Goal: Task Accomplishment & Management: Use online tool/utility

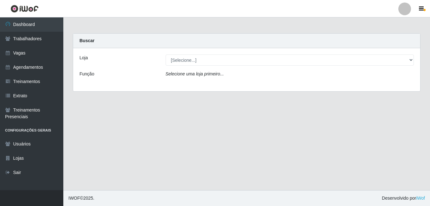
select select "471"
click at [165, 54] on select "[Selecione...] [GEOGRAPHIC_DATA] - [DATE][GEOGRAPHIC_DATA]" at bounding box center [289, 59] width 248 height 11
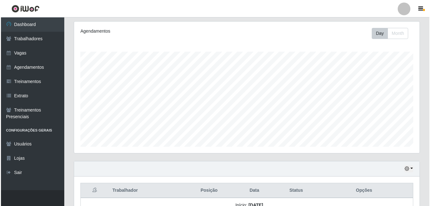
scroll to position [190, 0]
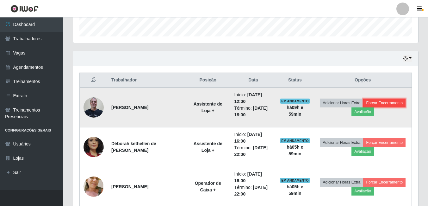
click at [404, 101] on button "Forçar Encerramento" at bounding box center [384, 102] width 42 height 9
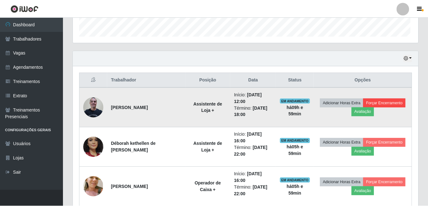
scroll to position [131, 342]
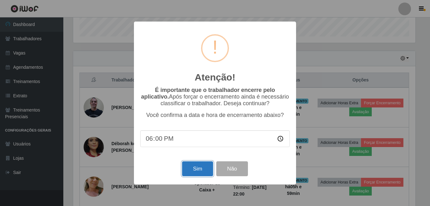
click at [205, 169] on button "Sim" at bounding box center [197, 168] width 31 height 15
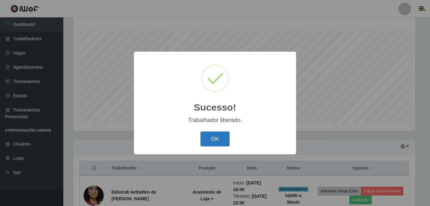
click at [219, 140] on button "OK" at bounding box center [214, 138] width 29 height 15
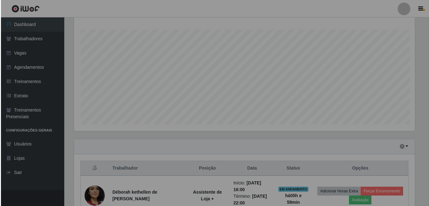
scroll to position [131, 345]
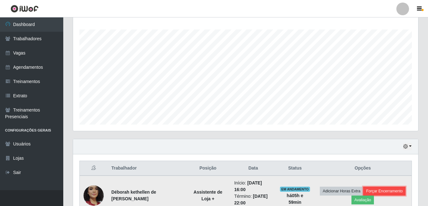
click at [392, 188] on button "Forçar Encerramento" at bounding box center [384, 190] width 42 height 9
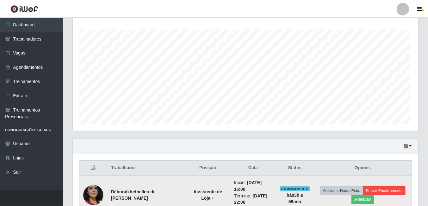
scroll to position [131, 342]
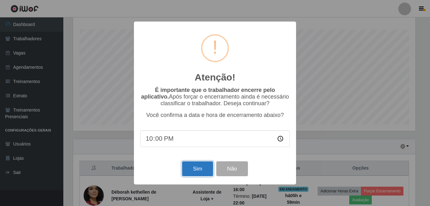
click at [198, 173] on button "Sim" at bounding box center [197, 168] width 31 height 15
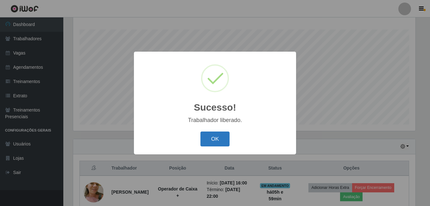
click at [208, 136] on button "OK" at bounding box center [214, 138] width 29 height 15
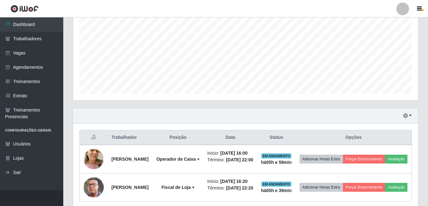
scroll to position [181, 0]
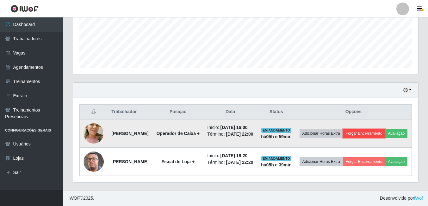
click at [382, 129] on button "Forçar Encerramento" at bounding box center [364, 133] width 42 height 9
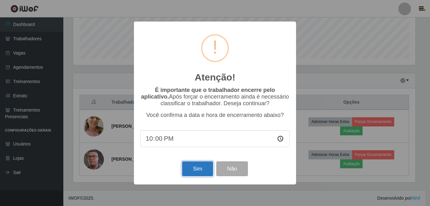
click at [199, 169] on button "Sim" at bounding box center [197, 168] width 31 height 15
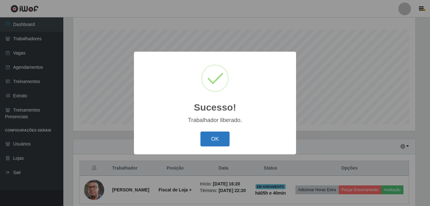
click at [223, 140] on button "OK" at bounding box center [214, 138] width 29 height 15
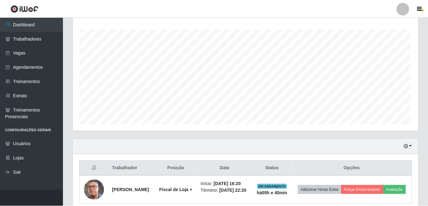
scroll to position [0, 0]
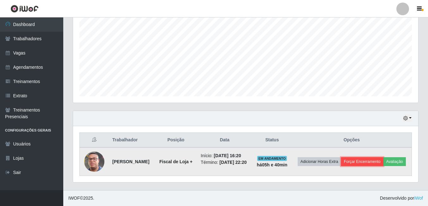
click at [379, 157] on button "Forçar Encerramento" at bounding box center [362, 161] width 42 height 9
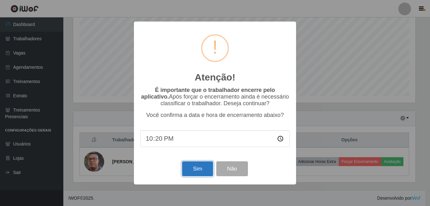
click at [196, 168] on button "Sim" at bounding box center [197, 168] width 31 height 15
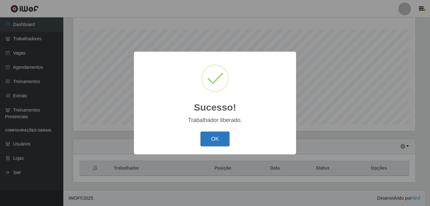
click at [209, 137] on button "OK" at bounding box center [214, 138] width 29 height 15
